Goal: Task Accomplishment & Management: Manage account settings

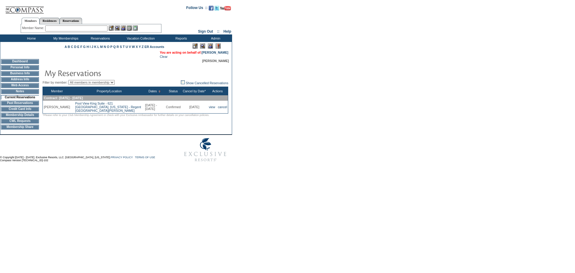
click at [29, 117] on td "Membership Details" at bounding box center [20, 115] width 38 height 5
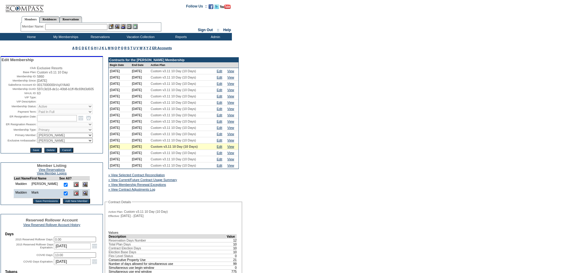
scroll to position [60, 0]
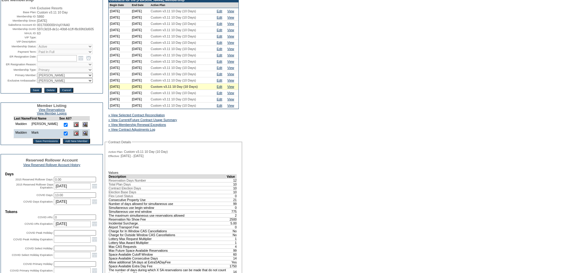
drag, startPoint x: 69, startPoint y: 205, endPoint x: 53, endPoint y: 204, distance: 15.6
click at [53, 204] on table "Days 2015 Reserved Rollover Days: 0.00 2015 Reserved Rollover Days Expiration: …" at bounding box center [51, 230] width 95 height 119
click at [55, 198] on input "13.00" at bounding box center [75, 194] width 42 height 5
drag, startPoint x: 58, startPoint y: 205, endPoint x: 65, endPoint y: 205, distance: 7.2
click at [65, 198] on input "13.00" at bounding box center [75, 194] width 42 height 5
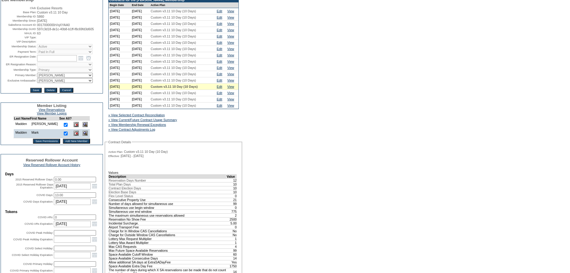
click at [65, 198] on input "13.00" at bounding box center [75, 194] width 42 height 5
